Goal: Task Accomplishment & Management: Use online tool/utility

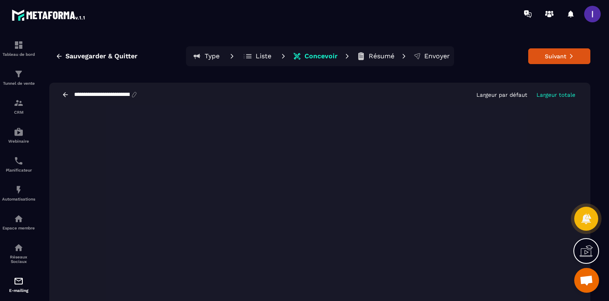
scroll to position [648, 0]
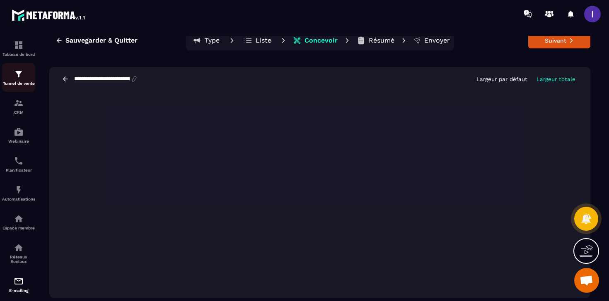
click at [24, 72] on div "Tunnel de vente" at bounding box center [18, 77] width 33 height 17
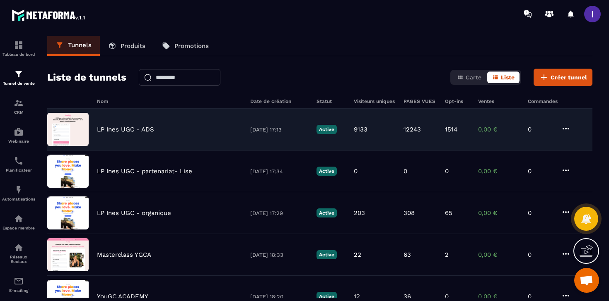
click at [114, 151] on div "LP Ines UGC - ADS [DATE] 17:13 Active 9133 12243 1514 0,00 € 0" at bounding box center [319, 172] width 545 height 42
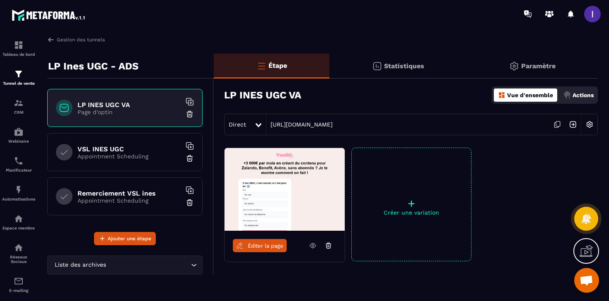
click at [131, 202] on p "Appointment Scheduling" at bounding box center [128, 200] width 103 height 7
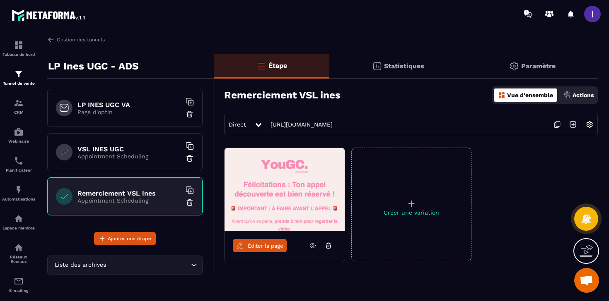
click at [272, 251] on link "Éditer la page" at bounding box center [260, 245] width 54 height 13
